Goal: Information Seeking & Learning: Learn about a topic

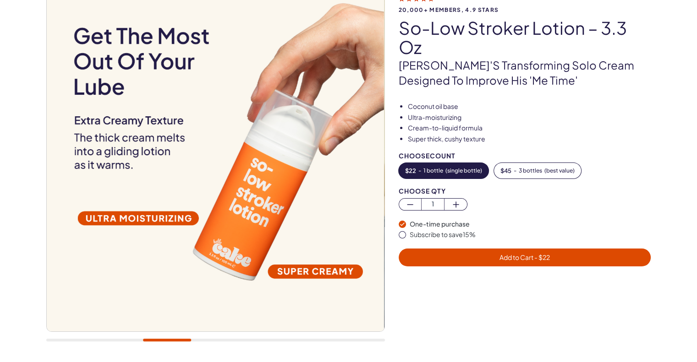
scroll to position [92, 0]
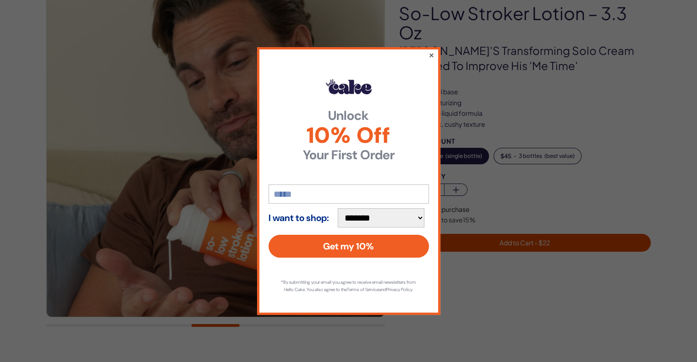
click at [431, 52] on button "×" at bounding box center [431, 54] width 6 height 11
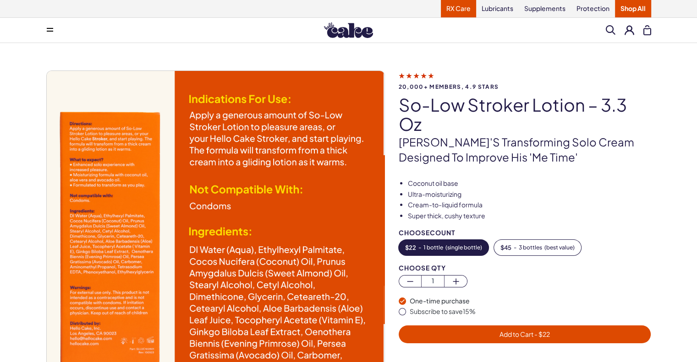
scroll to position [0, 0]
click at [458, 11] on link "RX Care" at bounding box center [458, 8] width 35 height 17
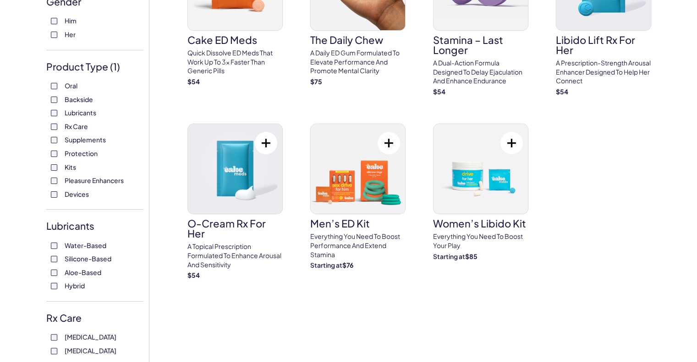
scroll to position [183, 0]
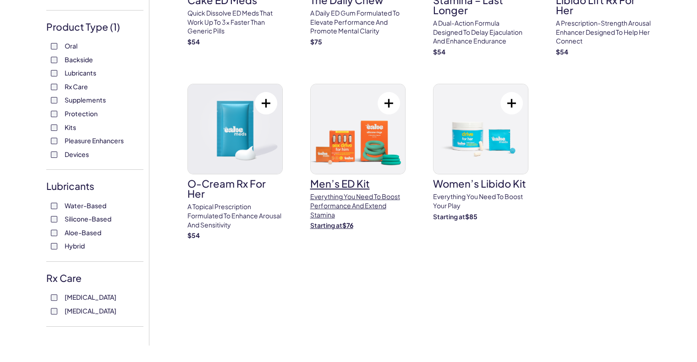
click at [352, 203] on p "Everything You need to boost performance and extend Stamina" at bounding box center [357, 205] width 95 height 27
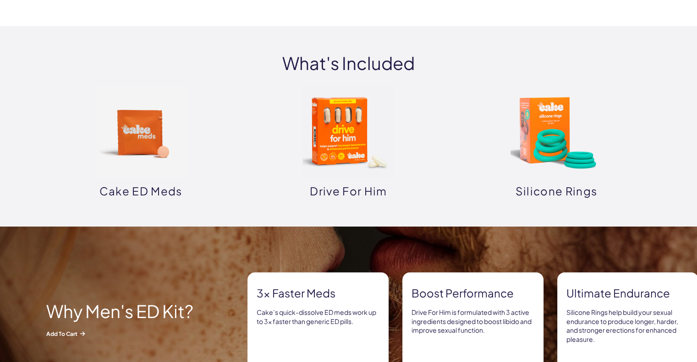
scroll to position [641, 0]
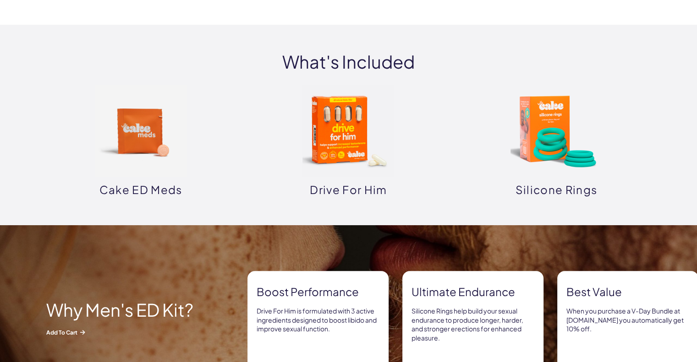
click at [528, 130] on img at bounding box center [556, 131] width 92 height 92
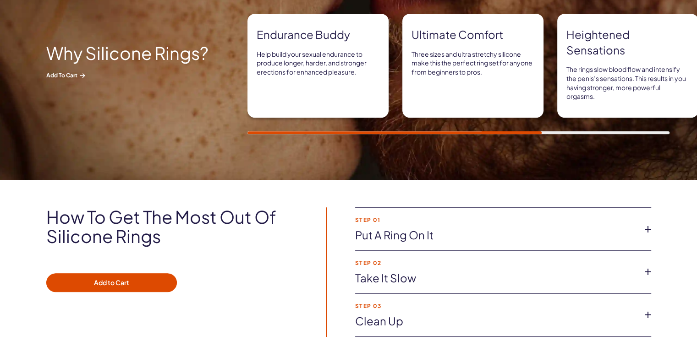
scroll to position [550, 0]
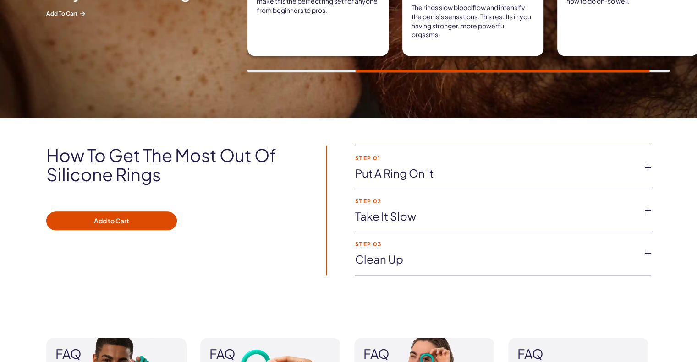
click at [649, 166] on icon at bounding box center [648, 168] width 14 height 14
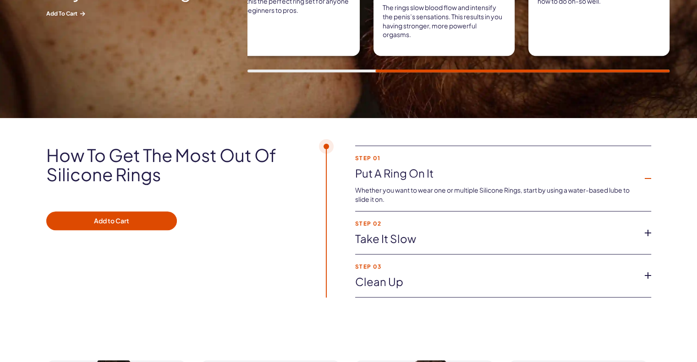
click at [649, 166] on li "Step 01 Put a ring on it Whether you want to wear one or multiple Silicone Ring…" at bounding box center [503, 179] width 296 height 66
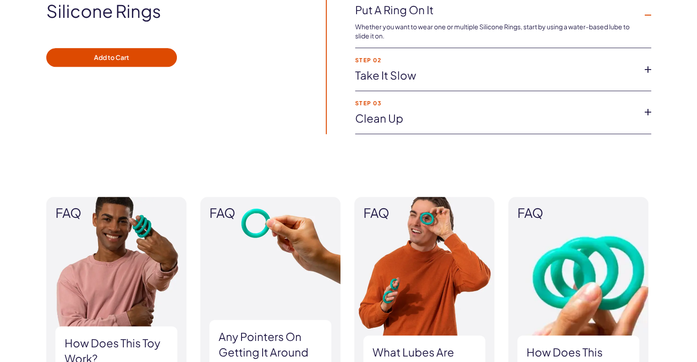
scroll to position [825, 0]
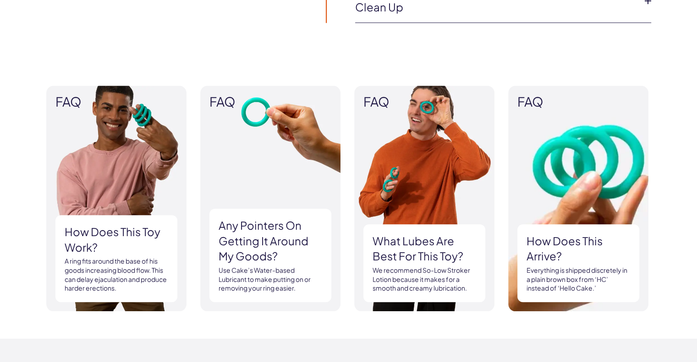
click at [553, 250] on h3 "How does this arrive?" at bounding box center [578, 249] width 104 height 31
click at [582, 174] on img at bounding box center [578, 199] width 140 height 226
click at [564, 235] on h3 "How does this arrive?" at bounding box center [578, 249] width 104 height 31
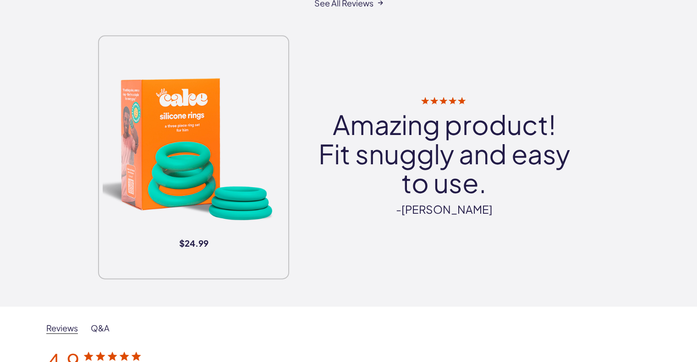
scroll to position [1283, 0]
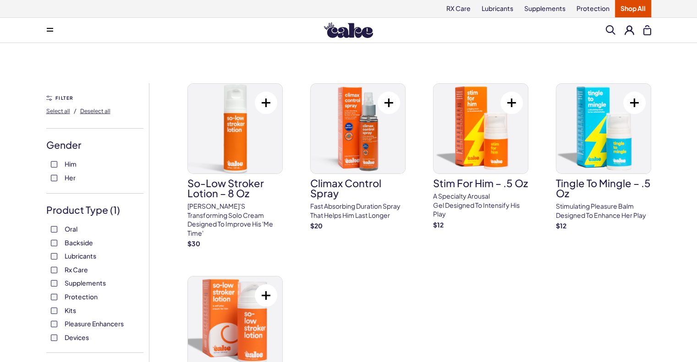
click at [54, 328] on label "Pleasure Enhancers" at bounding box center [95, 324] width 88 height 9
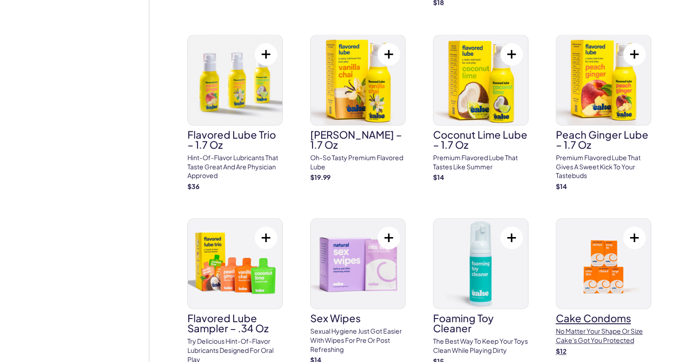
scroll to position [1100, 0]
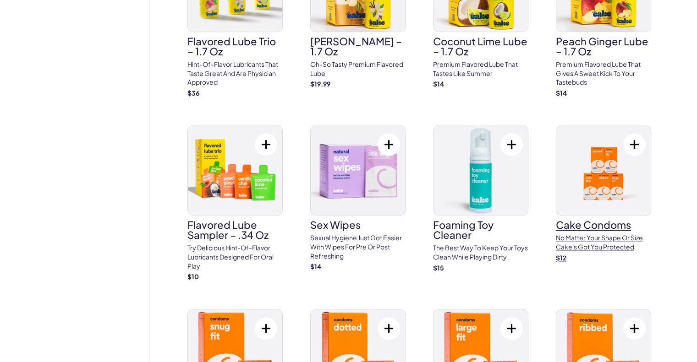
click at [592, 180] on img at bounding box center [603, 171] width 94 height 90
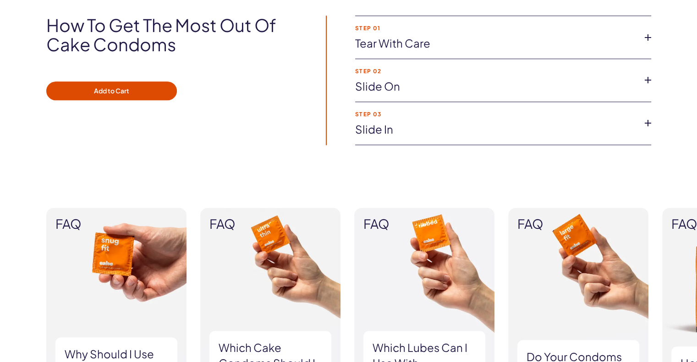
scroll to position [779, 0]
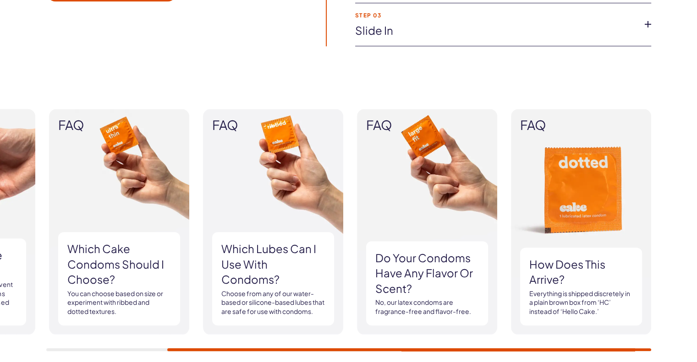
click at [127, 167] on img at bounding box center [119, 222] width 140 height 226
click at [112, 262] on h3 "Which Cake Condoms should I choose?" at bounding box center [119, 264] width 104 height 46
drag, startPoint x: 297, startPoint y: 346, endPoint x: 218, endPoint y: 346, distance: 78.8
click at [218, 346] on div "FAQ Why should I use condoms? Condoms can be used to prevent sexually transmitt…" at bounding box center [348, 230] width 605 height 242
drag, startPoint x: 211, startPoint y: 345, endPoint x: 135, endPoint y: 348, distance: 76.6
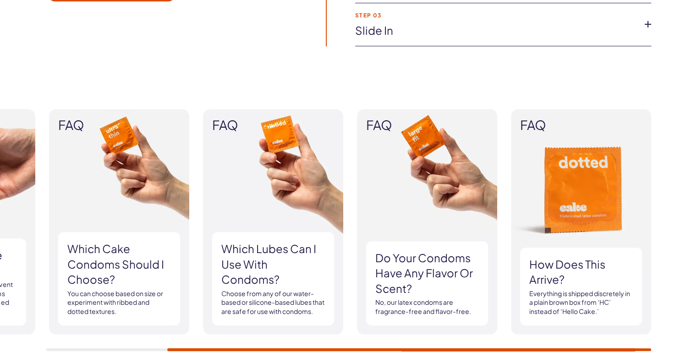
click at [135, 348] on div "FAQ Why should I use condoms? Condoms can be used to prevent sexually transmitt…" at bounding box center [348, 230] width 605 height 242
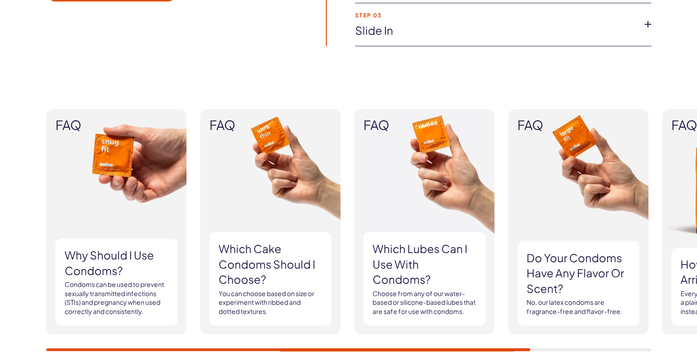
click at [24, 341] on div "FAQ Why should I use condoms? Condoms can be used to prevent sexually transmitt…" at bounding box center [349, 230] width 660 height 242
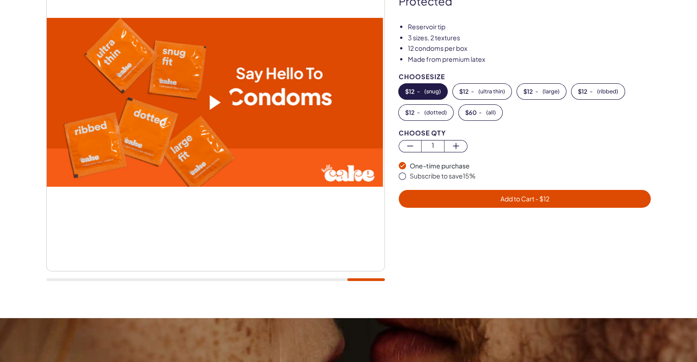
scroll to position [0, 0]
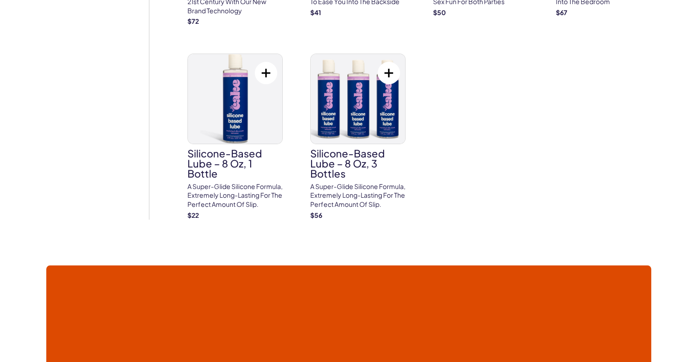
scroll to position [1879, 0]
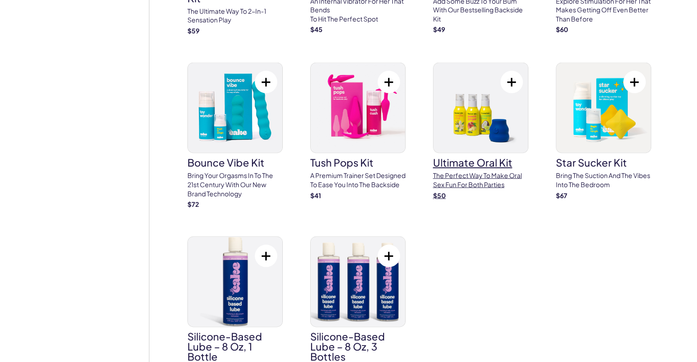
click at [472, 122] on img at bounding box center [480, 108] width 94 height 90
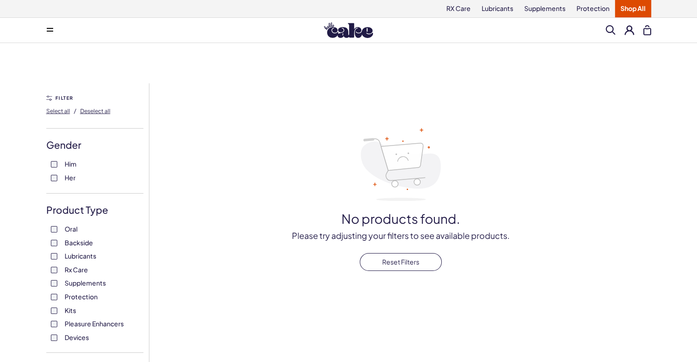
scroll to position [137, 0]
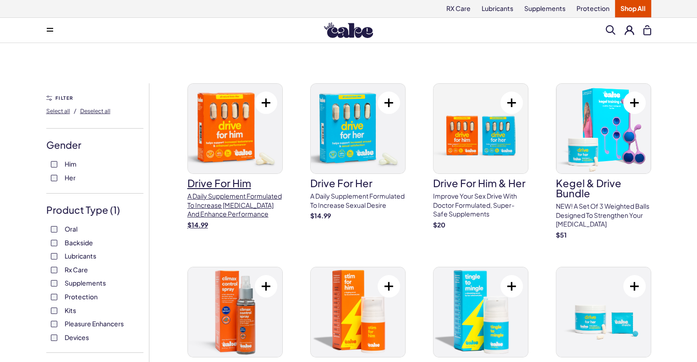
click at [241, 208] on p "A daily supplement formulated to increase [MEDICAL_DATA] and enhance performance" at bounding box center [234, 205] width 95 height 27
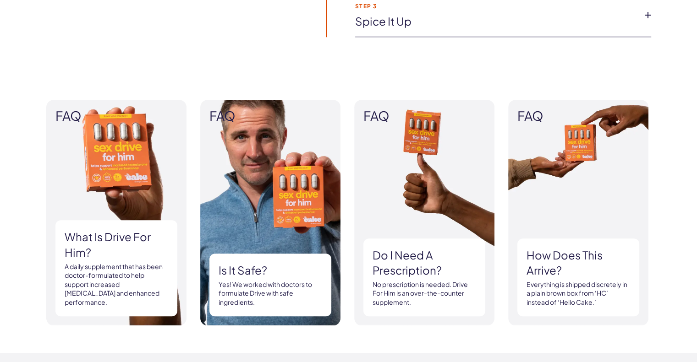
scroll to position [825, 0]
